Goal: Information Seeking & Learning: Learn about a topic

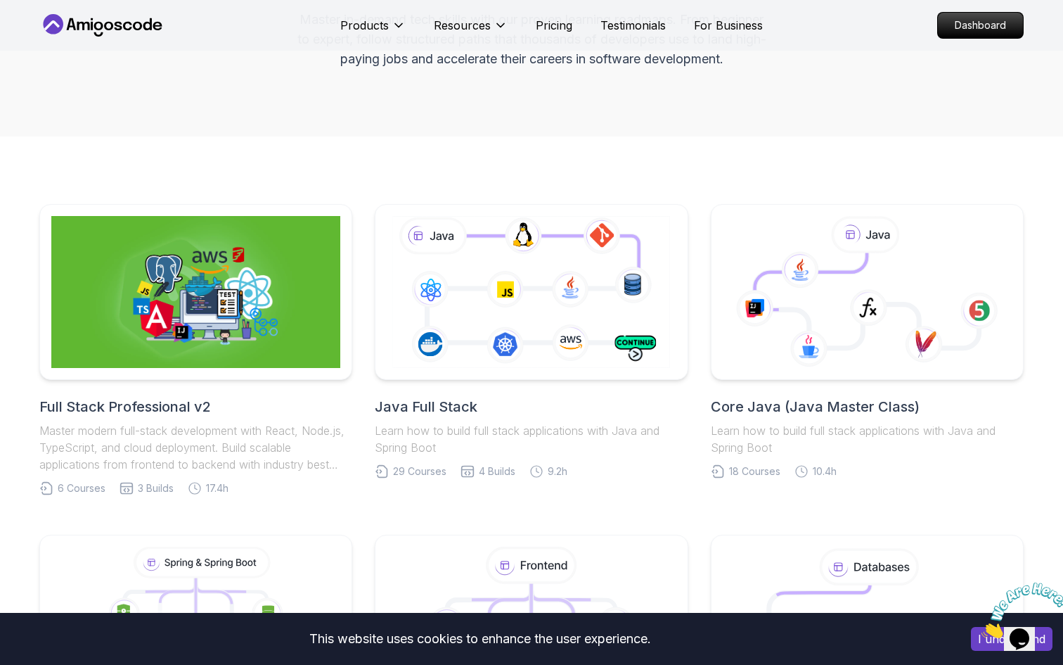
scroll to position [189, 0]
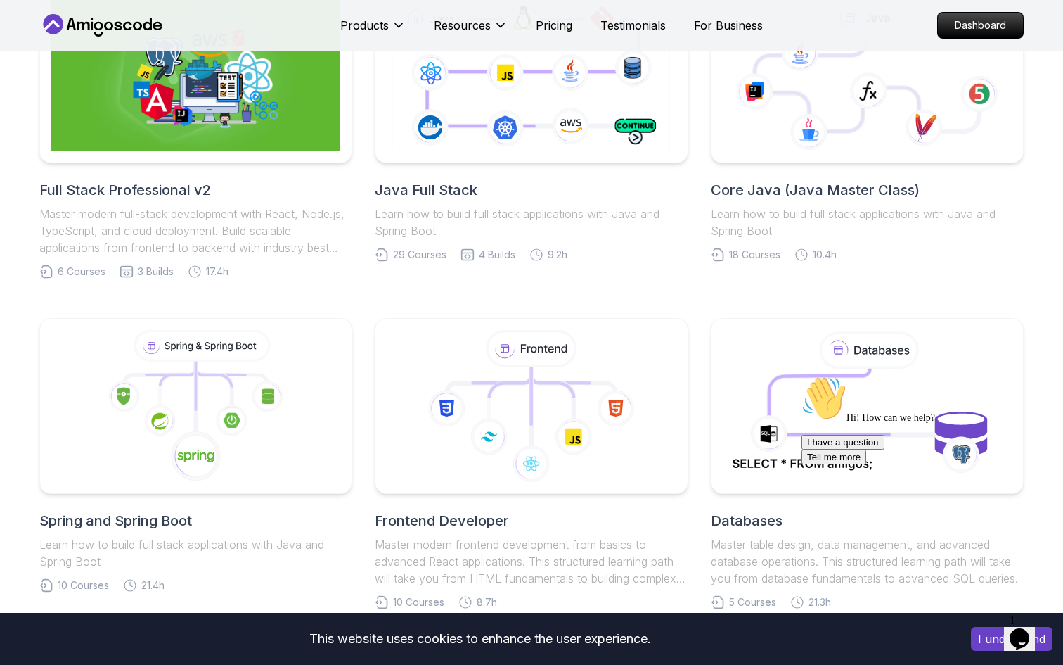
scroll to position [253, 0]
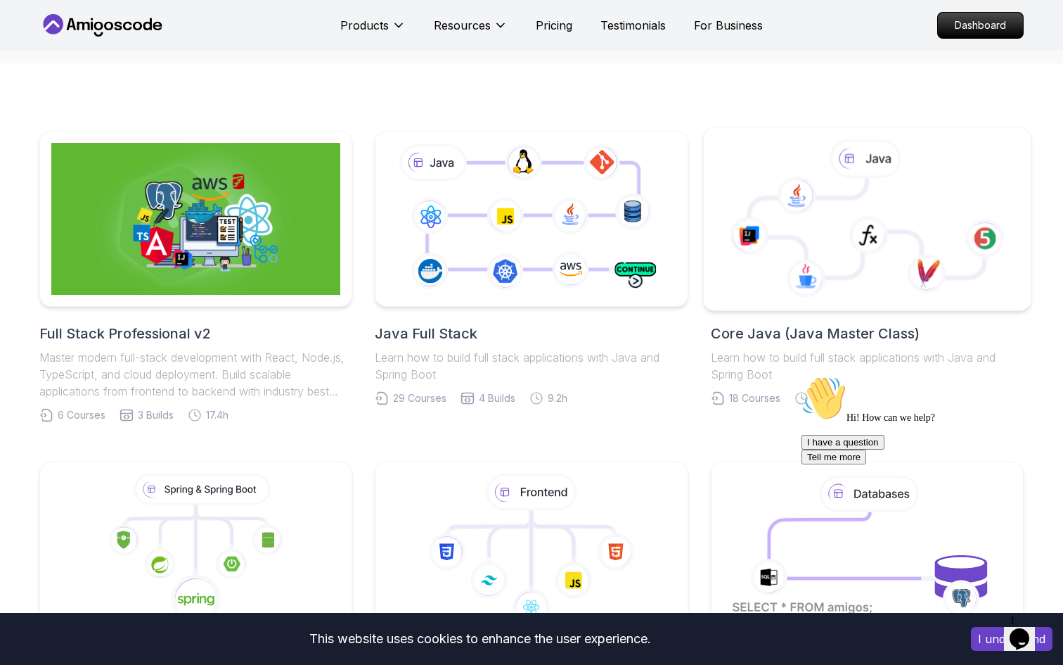
click at [785, 234] on icon at bounding box center [867, 228] width 236 height 100
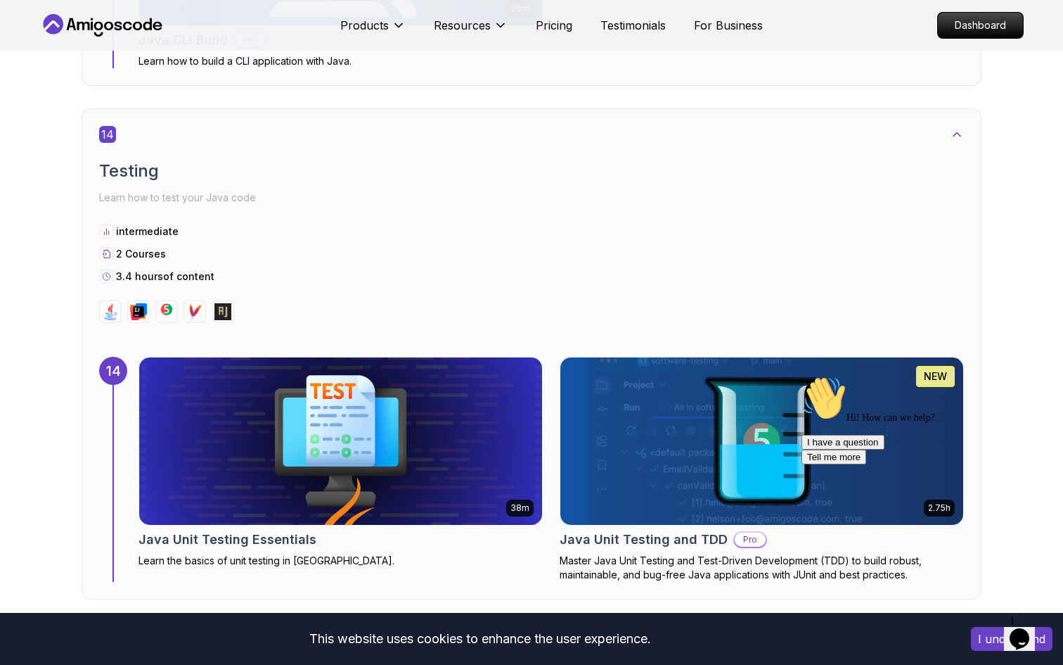
scroll to position [7419, 0]
